Goal: Transaction & Acquisition: Purchase product/service

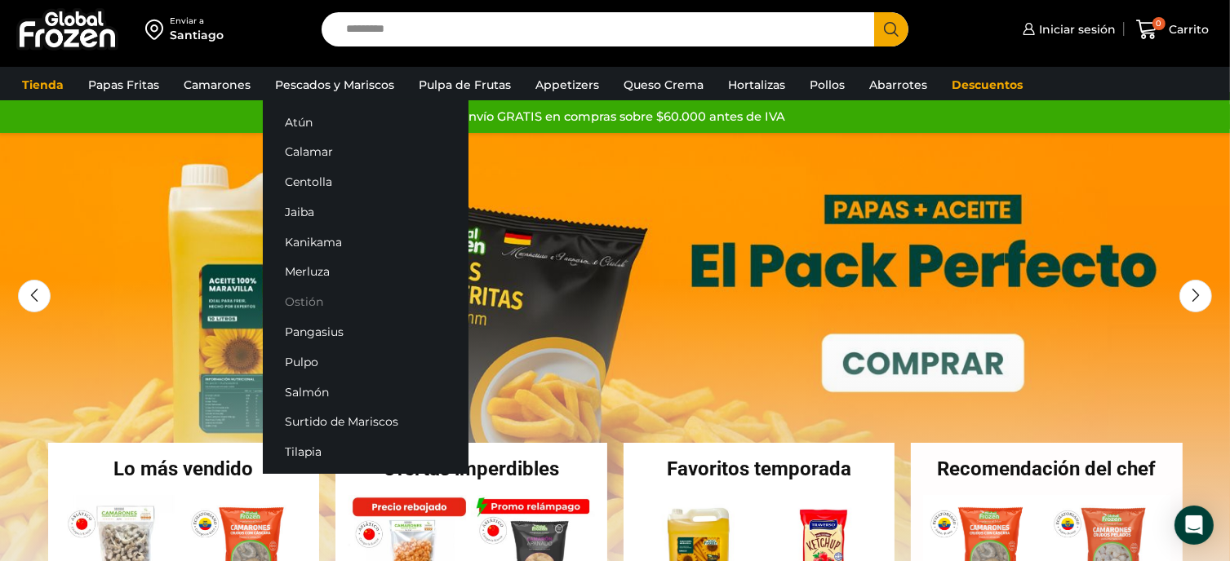
click at [300, 294] on link "Ostión" at bounding box center [366, 302] width 206 height 30
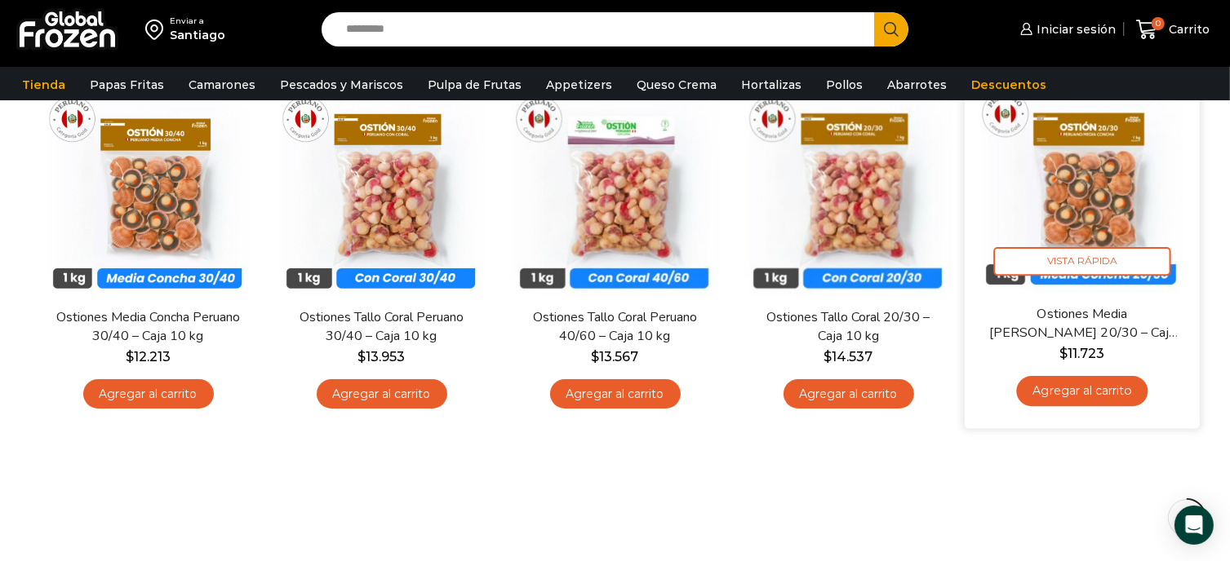
scroll to position [82, 0]
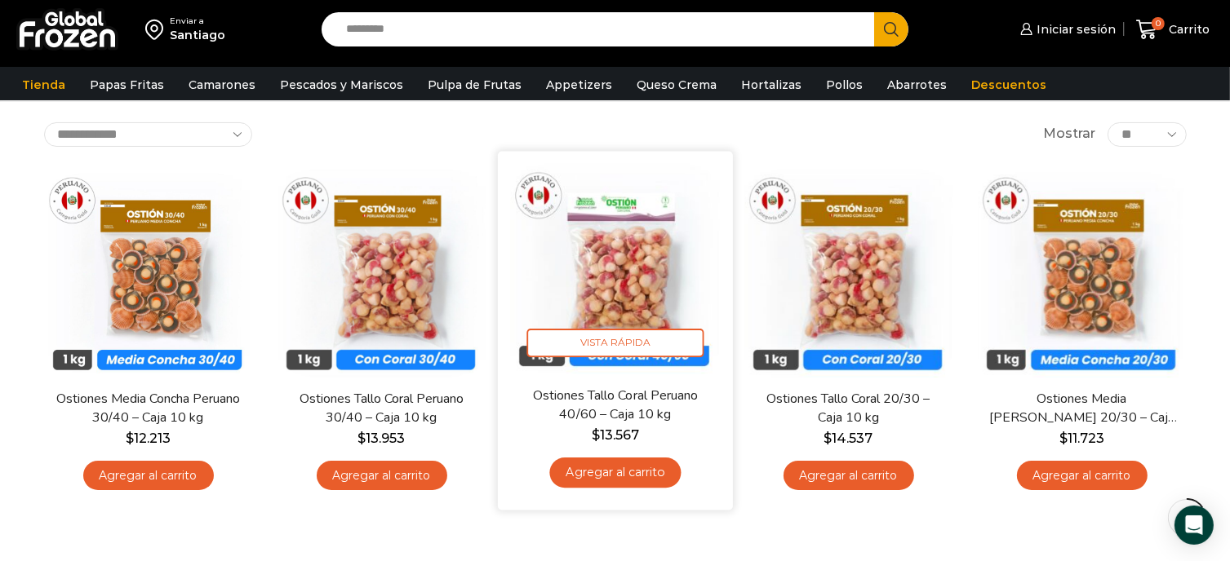
click at [636, 238] on img at bounding box center [615, 268] width 211 height 211
click at [631, 219] on img at bounding box center [615, 268] width 211 height 211
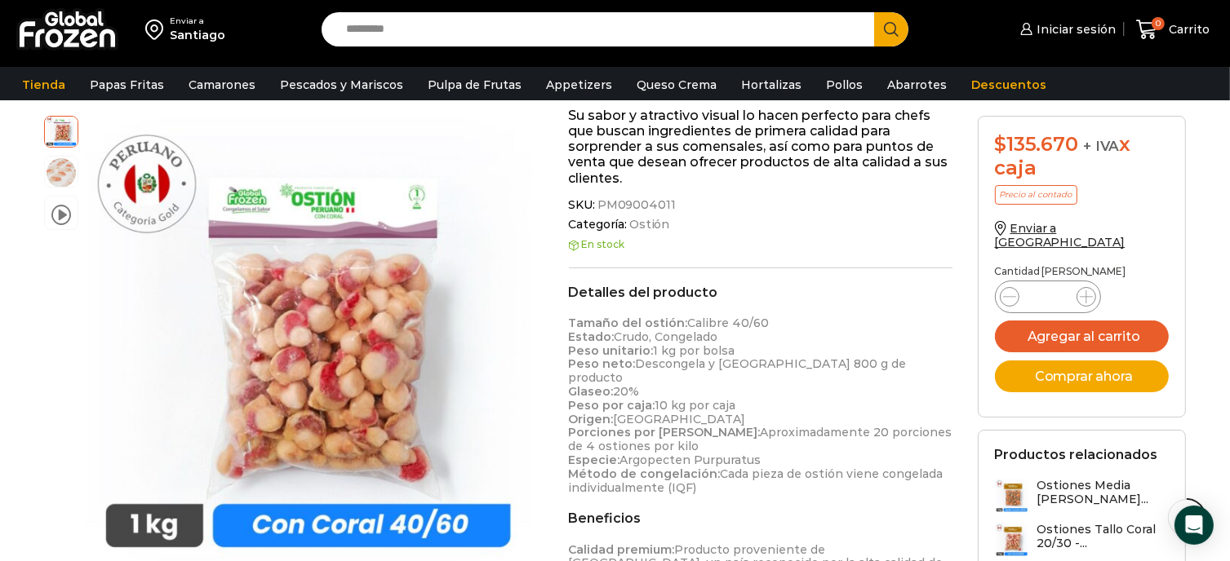
scroll to position [408, 0]
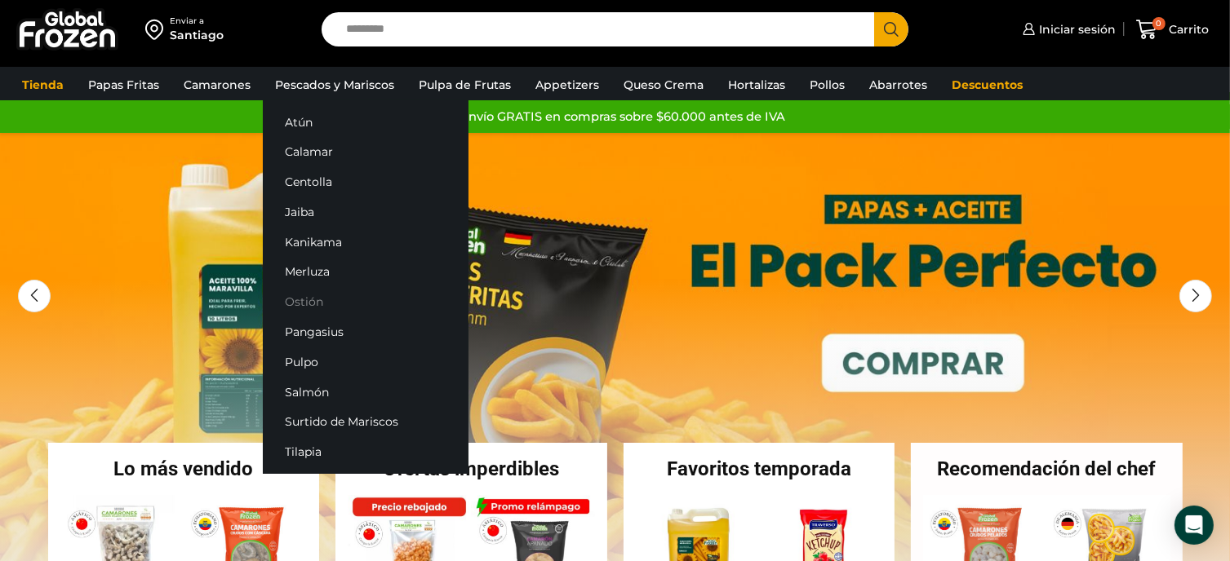
click at [304, 302] on link "Ostión" at bounding box center [366, 302] width 206 height 30
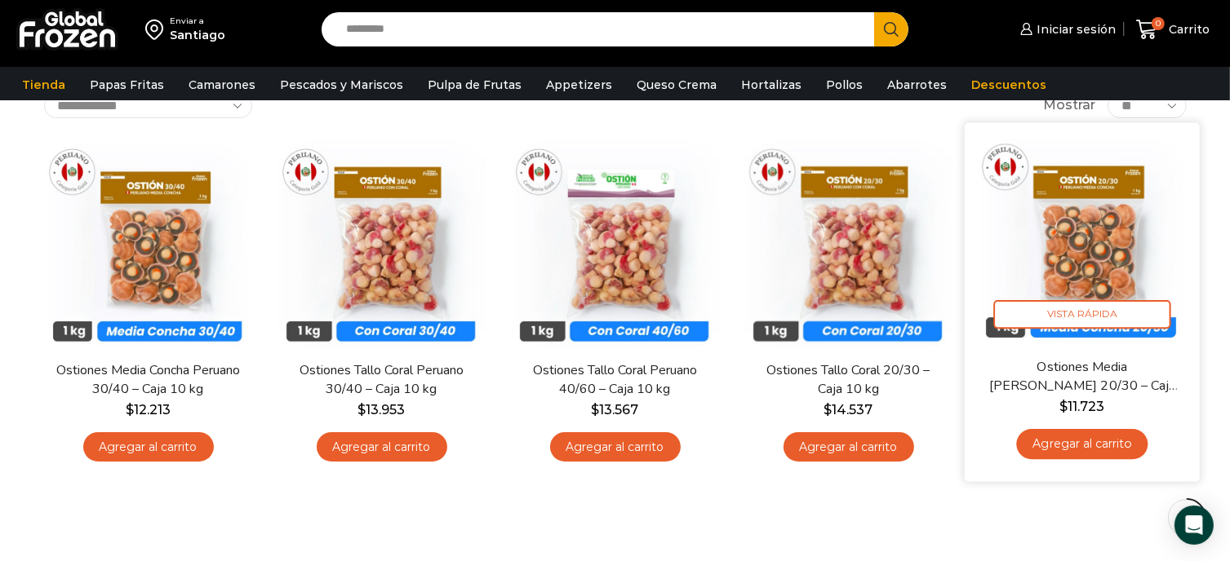
scroll to position [82, 0]
